Goal: Understand process/instructions

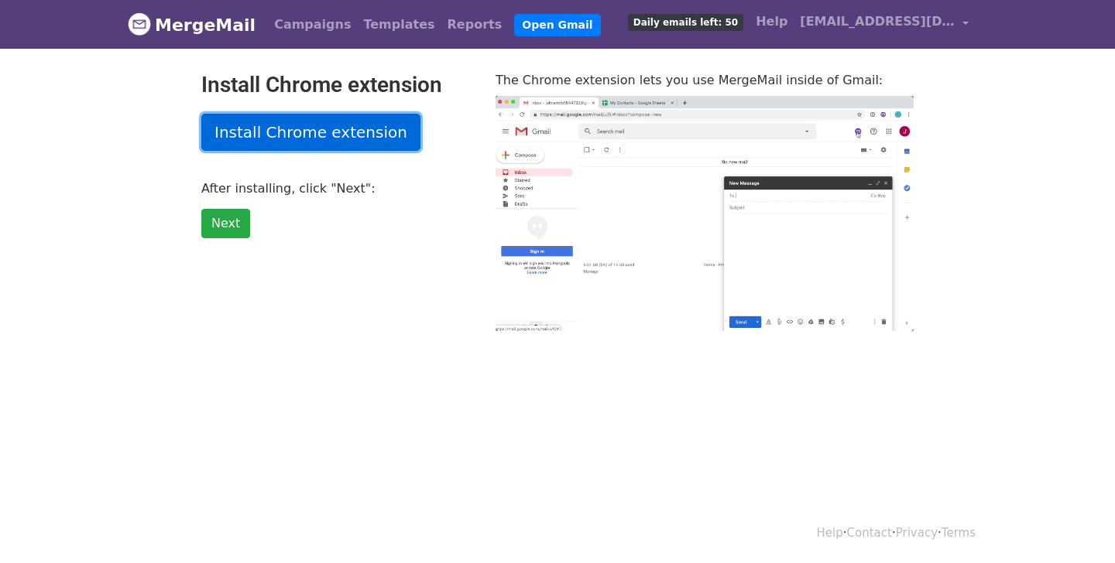
click at [327, 133] on link "Install Chrome extension" at bounding box center [310, 132] width 219 height 37
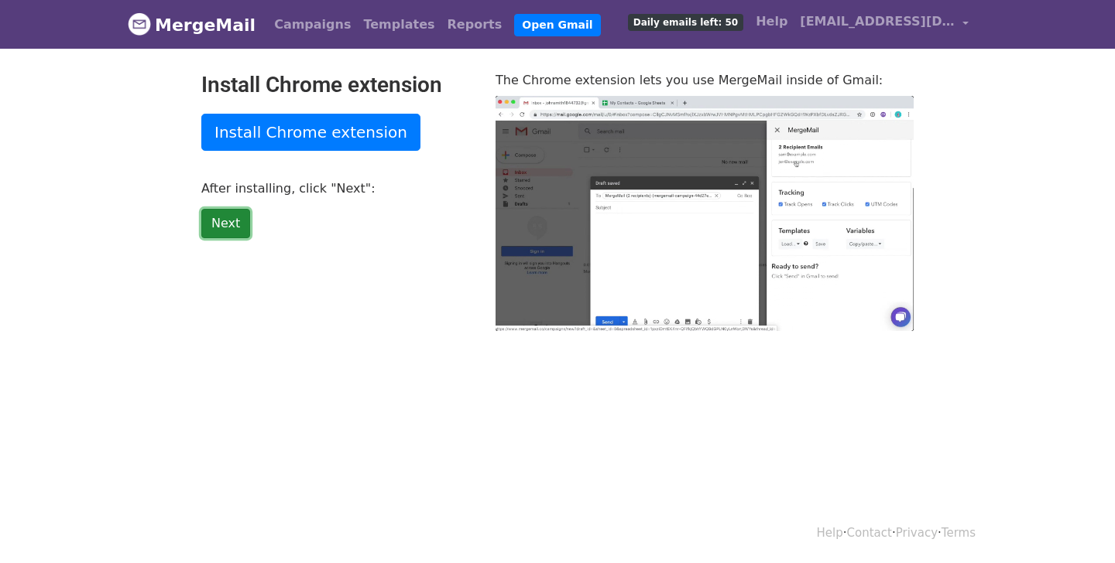
click at [225, 219] on link "Next" at bounding box center [225, 223] width 49 height 29
type input "14.42"
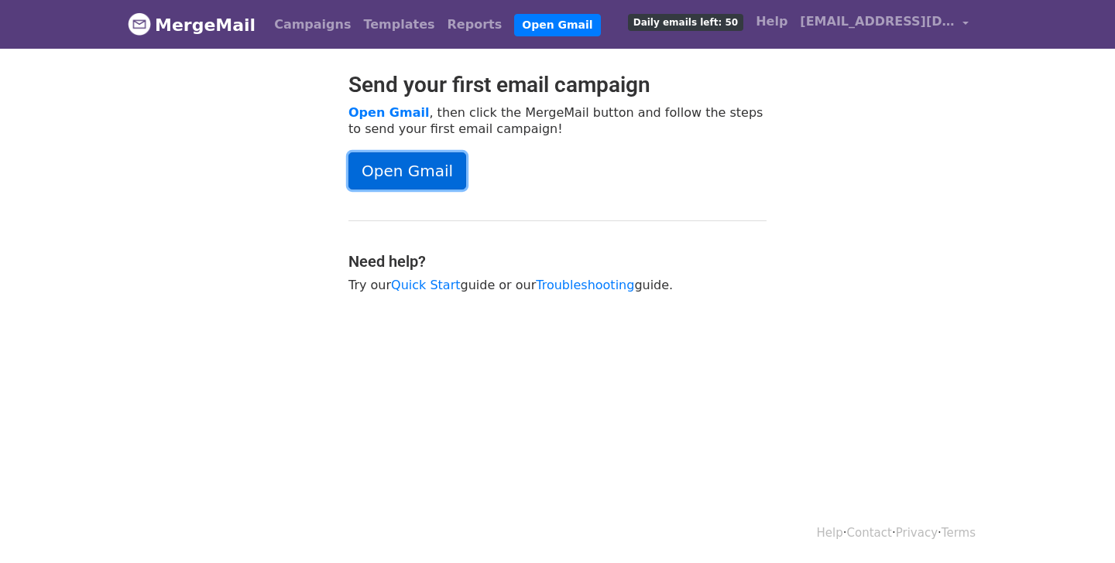
click at [400, 160] on link "Open Gmail" at bounding box center [407, 170] width 118 height 37
click at [433, 177] on link "Open Gmail" at bounding box center [407, 170] width 118 height 37
click at [438, 174] on link "Open Gmail" at bounding box center [407, 170] width 118 height 37
